Goal: Transaction & Acquisition: Purchase product/service

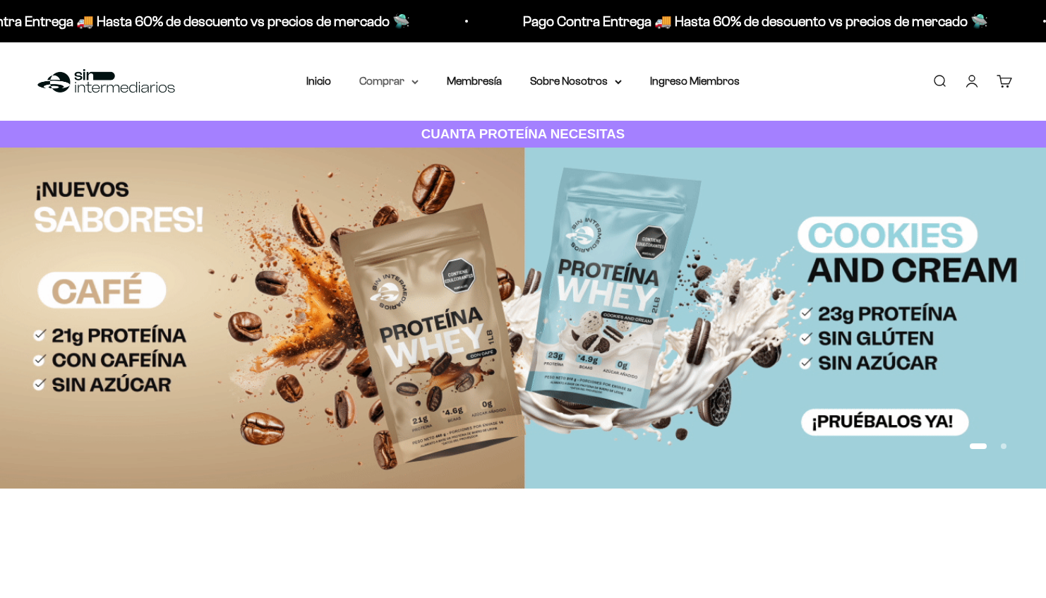
click at [395, 83] on summary "Comprar" at bounding box center [388, 81] width 59 height 18
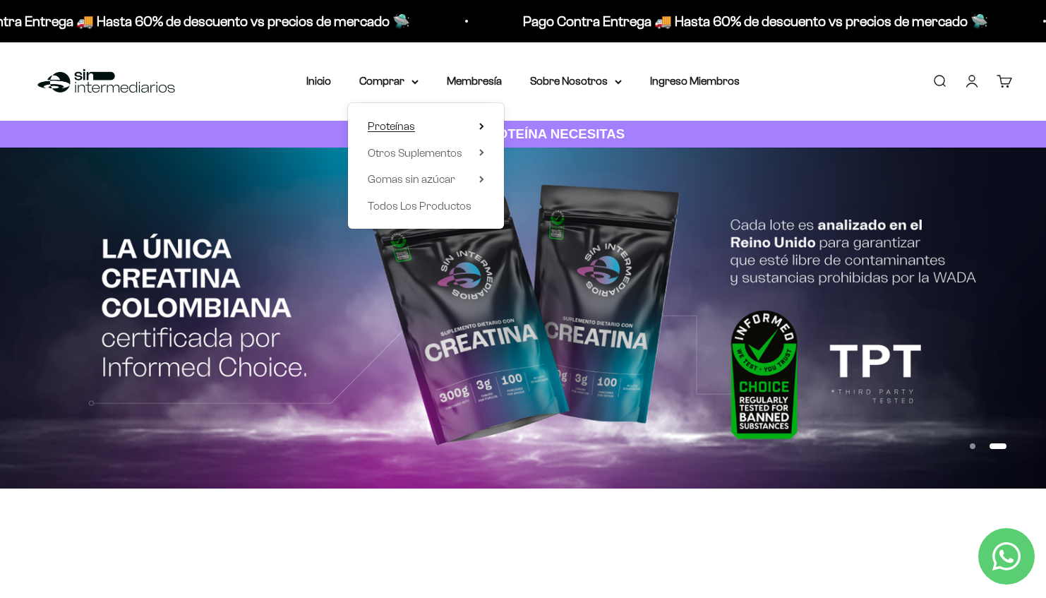
click at [401, 128] on span "Proteínas" at bounding box center [391, 126] width 47 height 12
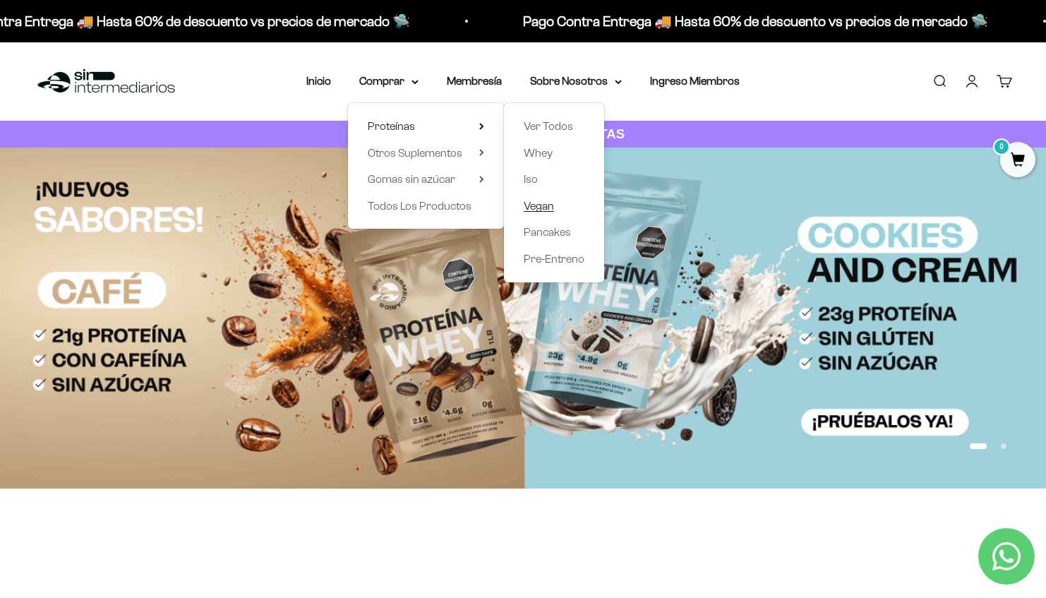
click at [541, 211] on span "Vegan" at bounding box center [539, 206] width 30 height 18
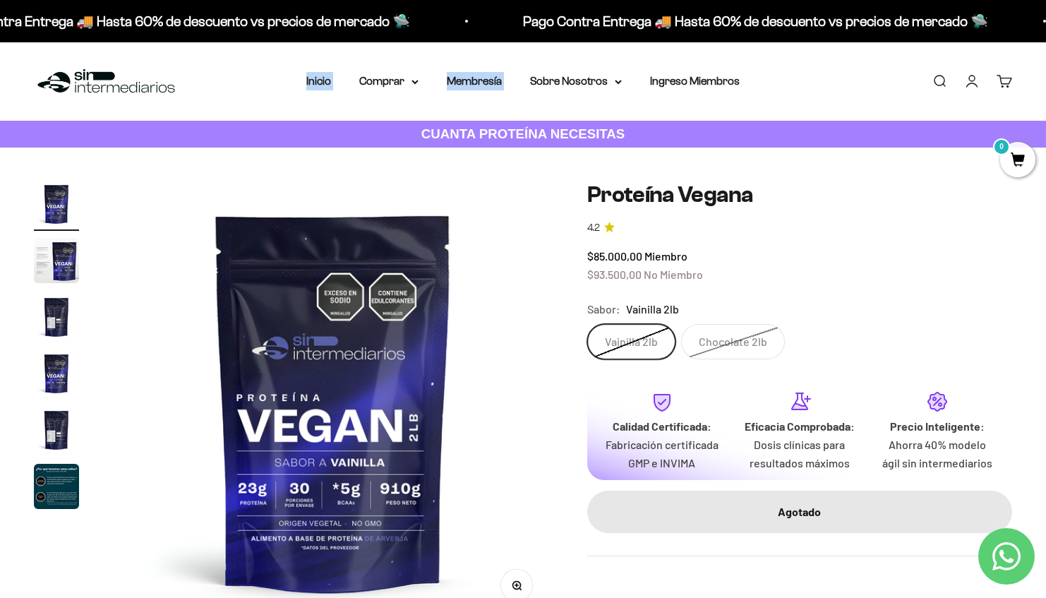
drag, startPoint x: 783, startPoint y: 66, endPoint x: 821, endPoint y: 30, distance: 52.9
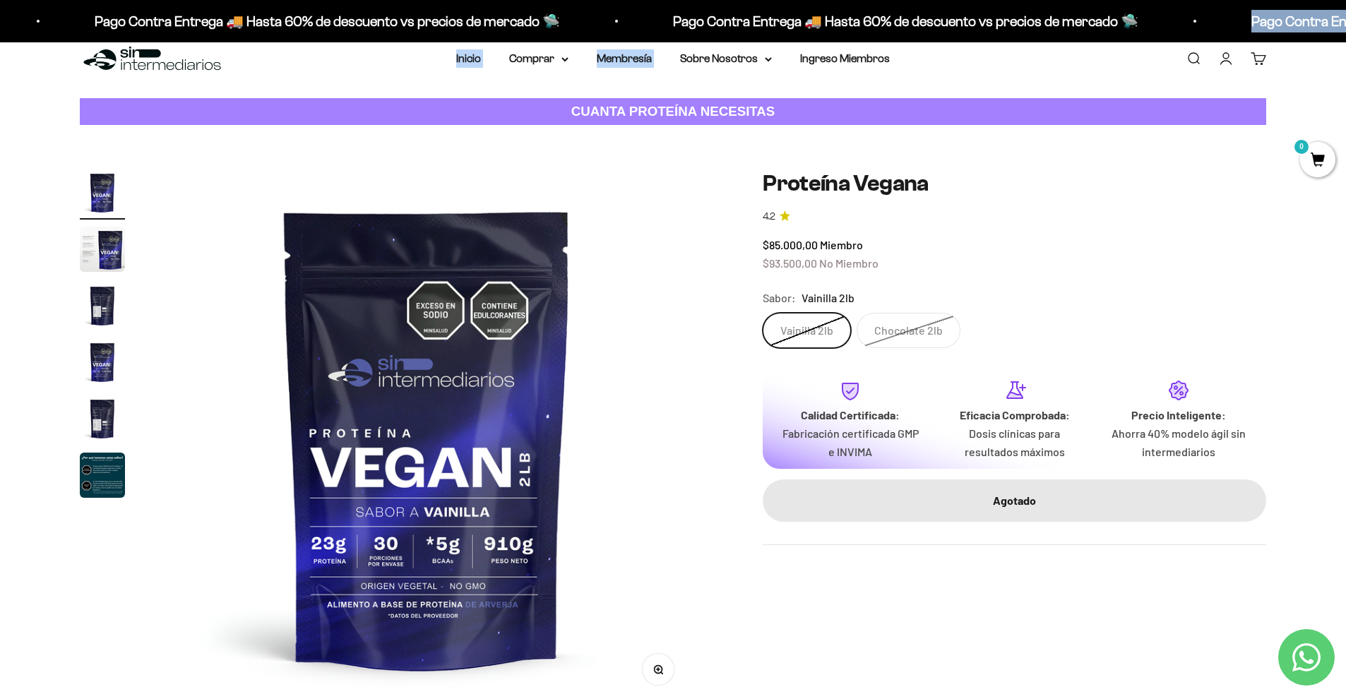
scroll to position [34, 0]
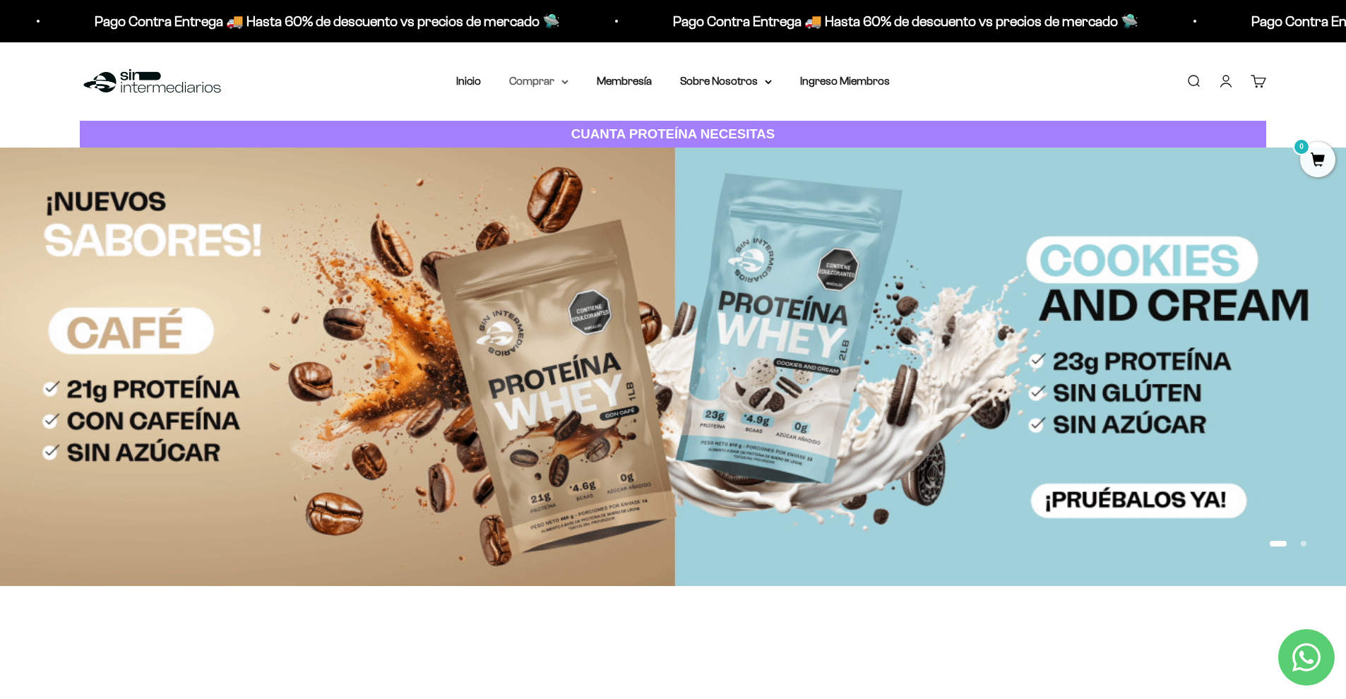
click at [545, 77] on summary "Comprar" at bounding box center [538, 81] width 59 height 18
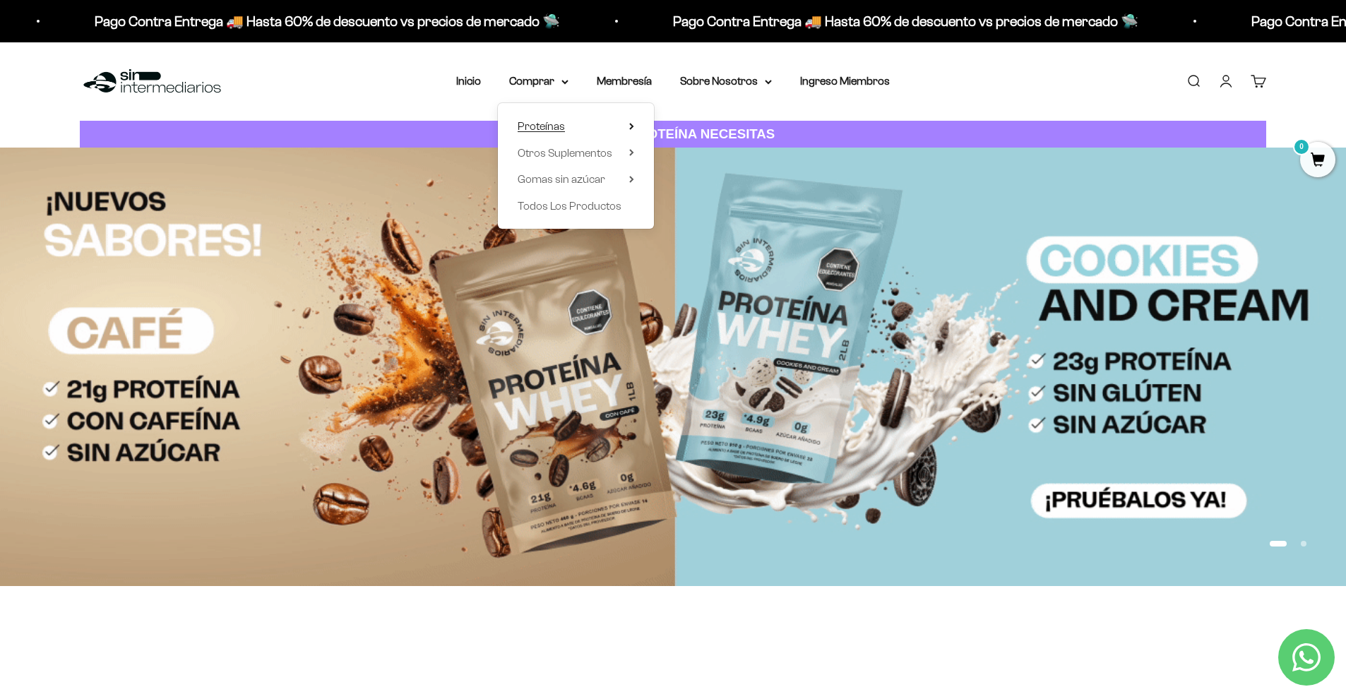
click at [547, 125] on span "Proteínas" at bounding box center [541, 126] width 47 height 12
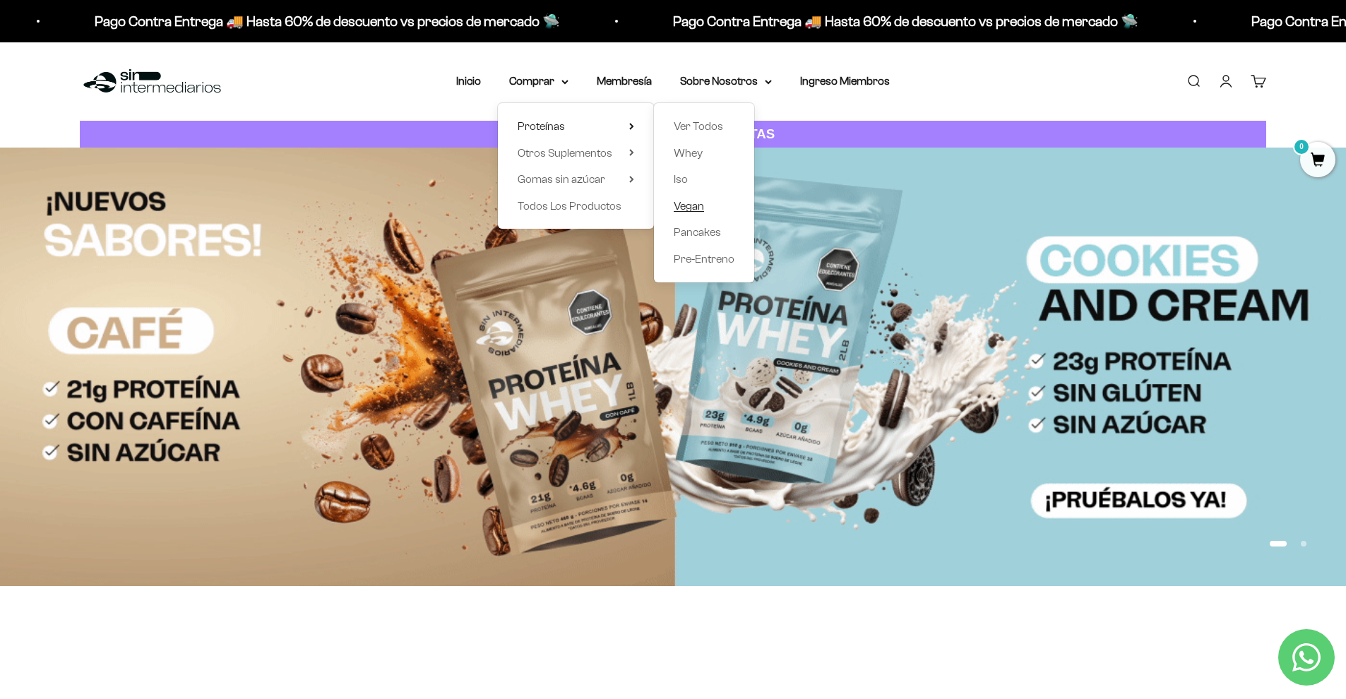
click at [688, 208] on span "Vegan" at bounding box center [689, 206] width 30 height 12
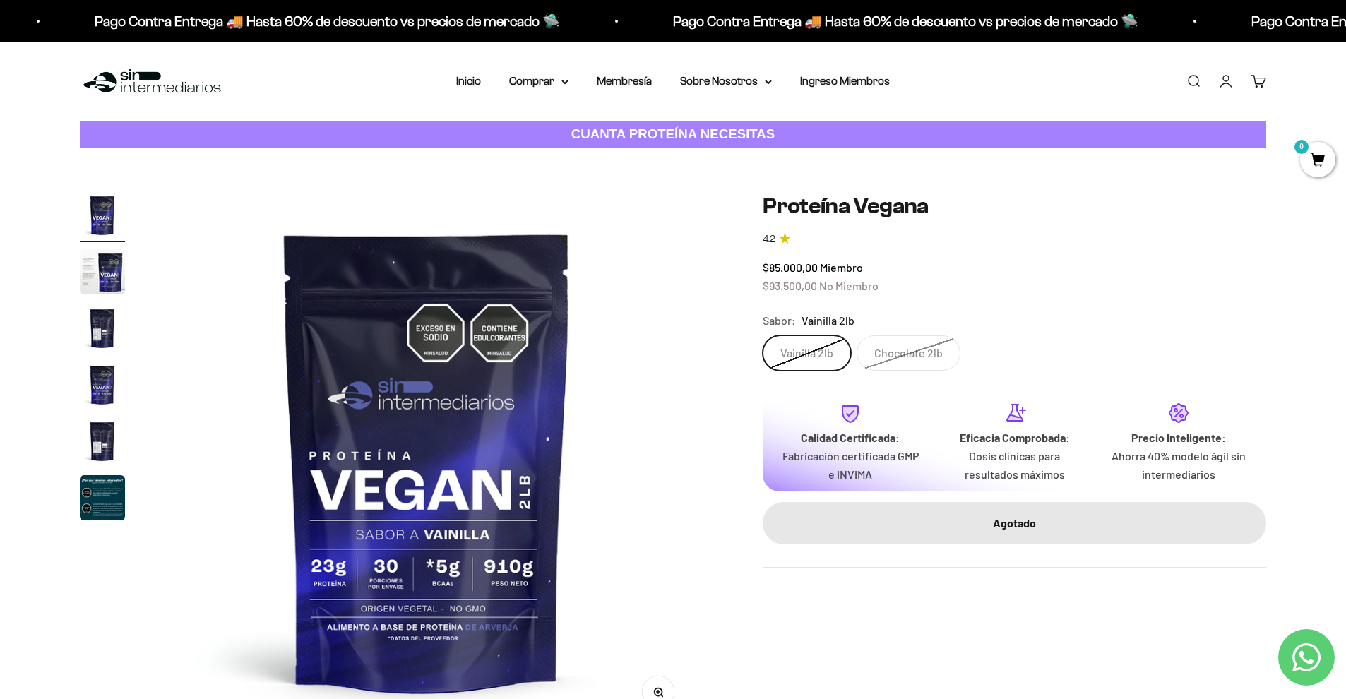
click at [875, 344] on label "Chocolate 2lb" at bounding box center [909, 352] width 104 height 35
click at [763, 335] on input "Chocolate 2lb" at bounding box center [762, 335] width 1 height 1
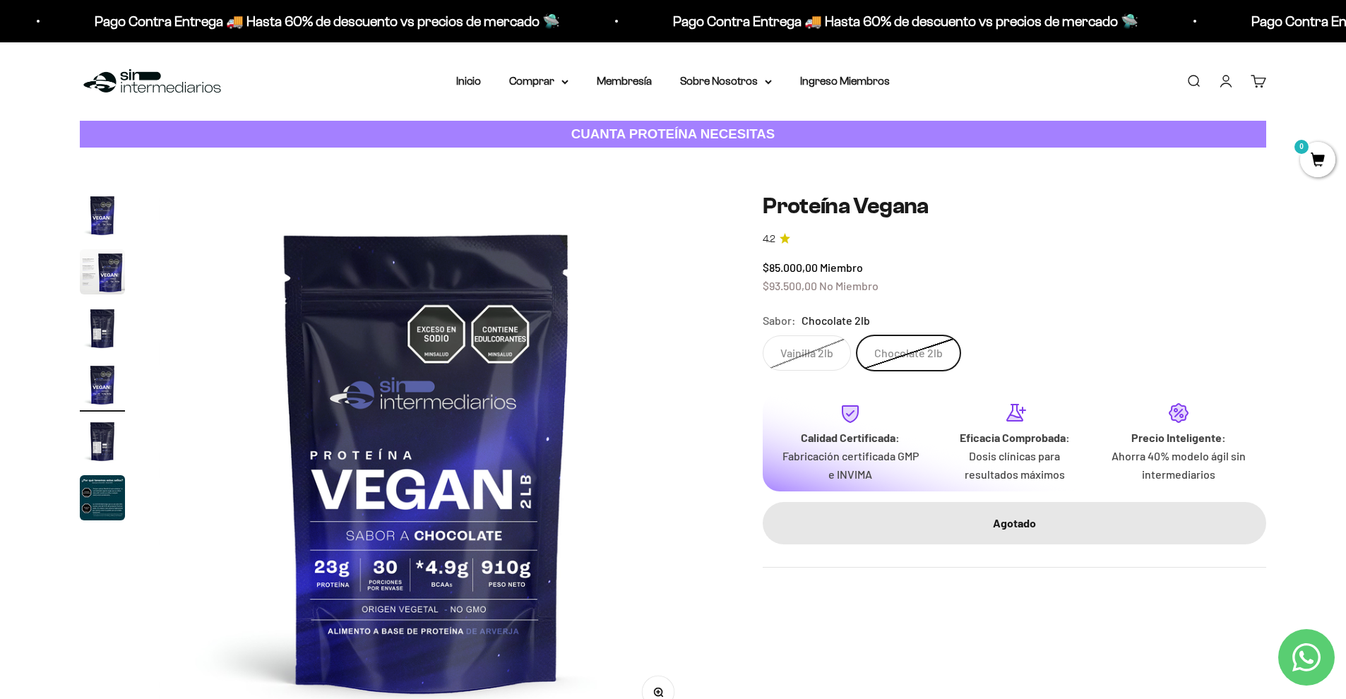
click at [811, 345] on label "Vainilla 2lb" at bounding box center [807, 352] width 88 height 35
click at [763, 335] on input "Vainilla 2lb" at bounding box center [762, 335] width 1 height 1
